Goal: Navigation & Orientation: Find specific page/section

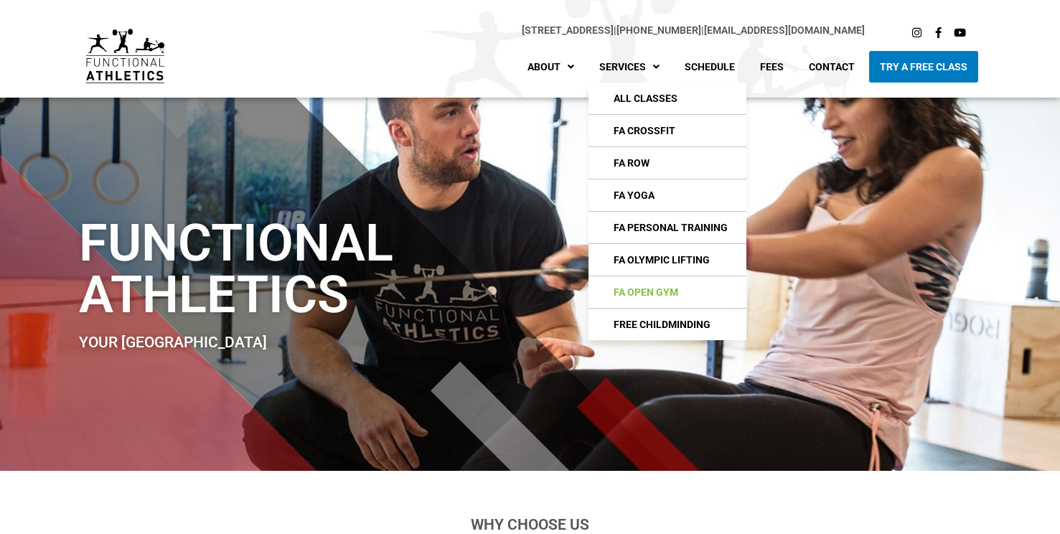
click at [624, 282] on link "FA Open Gym" at bounding box center [667, 292] width 158 height 32
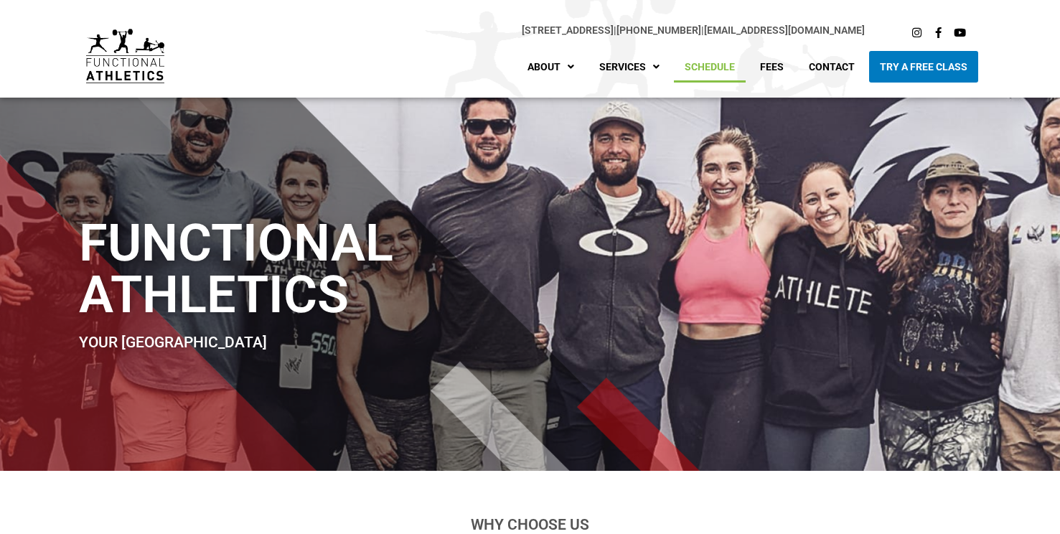
click at [718, 63] on link "Schedule" at bounding box center [710, 67] width 72 height 32
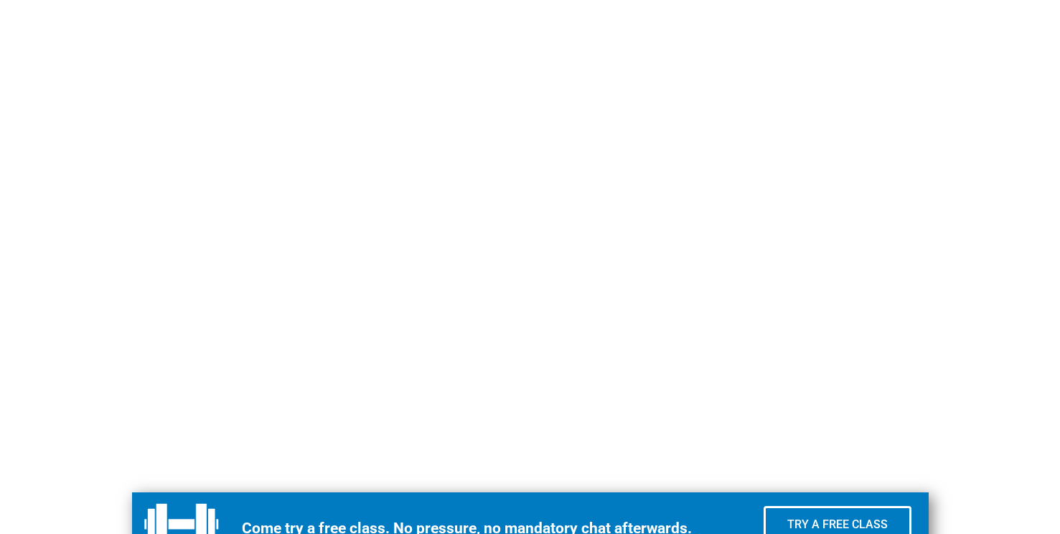
scroll to position [905, 0]
